Goal: Check status: Check status

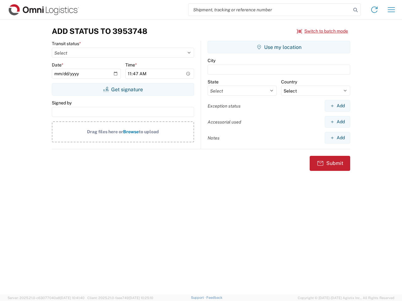
click at [270, 10] on input "search" at bounding box center [269, 10] width 163 height 12
click at [355, 10] on icon at bounding box center [355, 10] width 9 height 9
click at [374, 10] on icon at bounding box center [374, 10] width 10 height 10
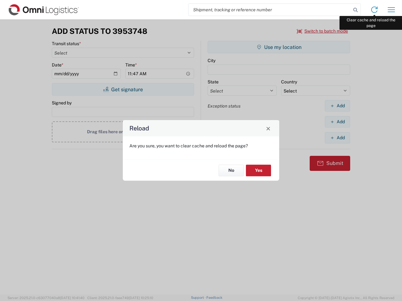
click at [391, 10] on div "Reload Are you sure, you want to clear cache and reload the page? No Yes" at bounding box center [201, 150] width 402 height 301
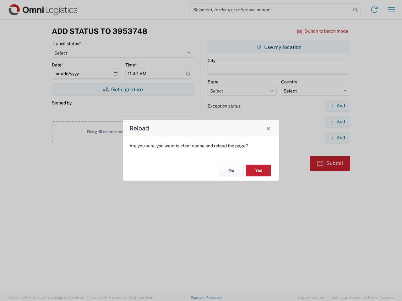
click at [322, 31] on div "Reload Are you sure, you want to clear cache and reload the page? No Yes" at bounding box center [201, 150] width 402 height 301
click at [123, 89] on div "Reload Are you sure, you want to clear cache and reload the page? No Yes" at bounding box center [201, 150] width 402 height 301
click at [279, 47] on div "Reload Are you sure, you want to clear cache and reload the page? No Yes" at bounding box center [201, 150] width 402 height 301
click at [337, 106] on div "Reload Are you sure, you want to clear cache and reload the page? No Yes" at bounding box center [201, 150] width 402 height 301
click at [337, 122] on div "Reload Are you sure, you want to clear cache and reload the page? No Yes" at bounding box center [201, 150] width 402 height 301
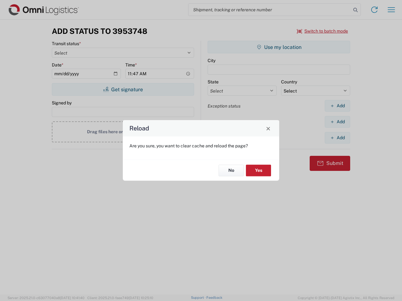
click at [337, 138] on div "Reload Are you sure, you want to clear cache and reload the page? No Yes" at bounding box center [201, 150] width 402 height 301
